Goal: Navigation & Orientation: Find specific page/section

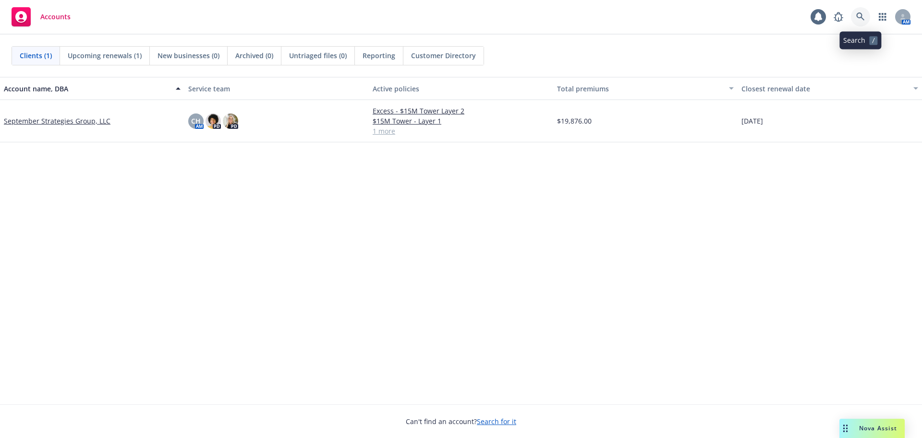
click at [859, 15] on icon at bounding box center [860, 16] width 9 height 9
